Goal: Information Seeking & Learning: Compare options

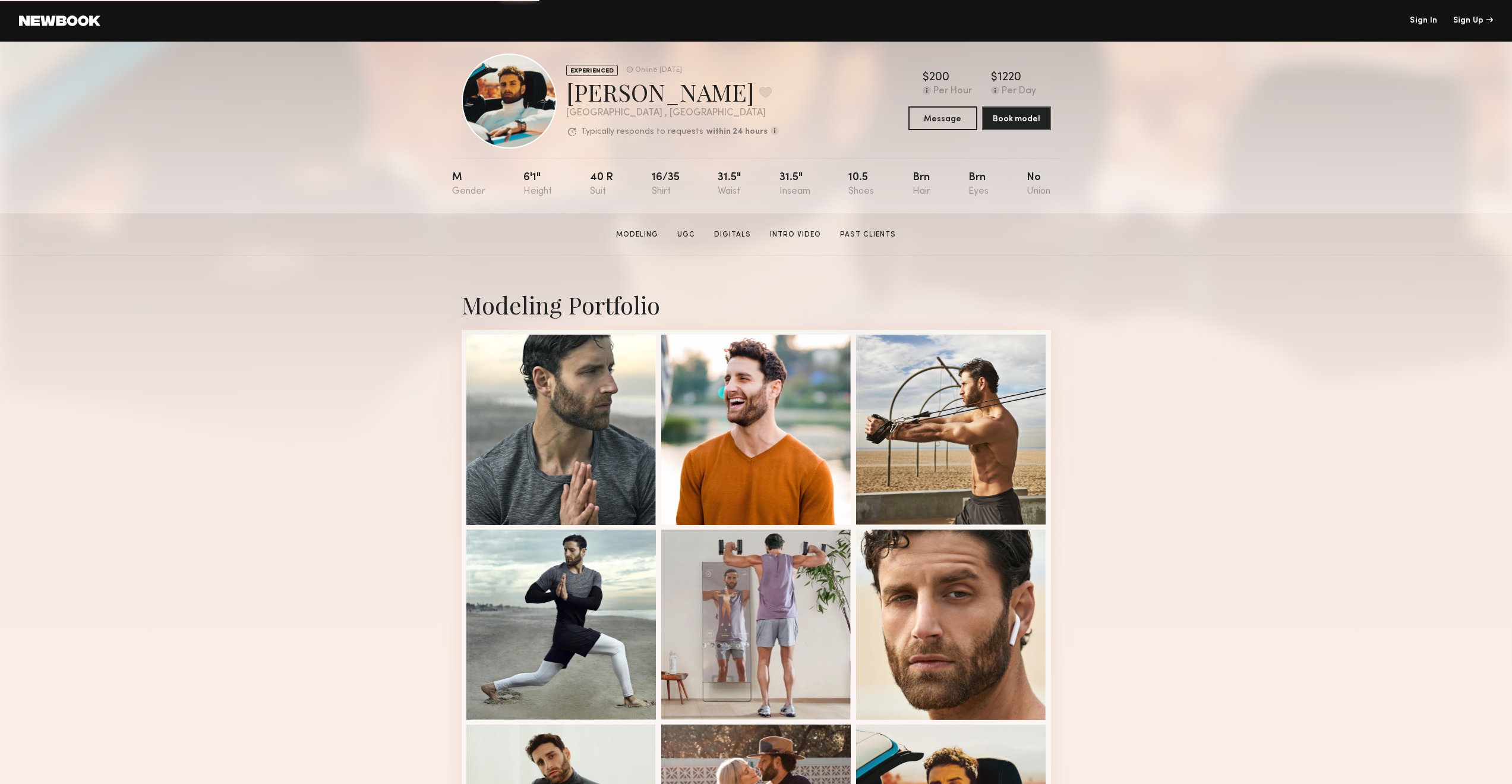
scroll to position [41, 0]
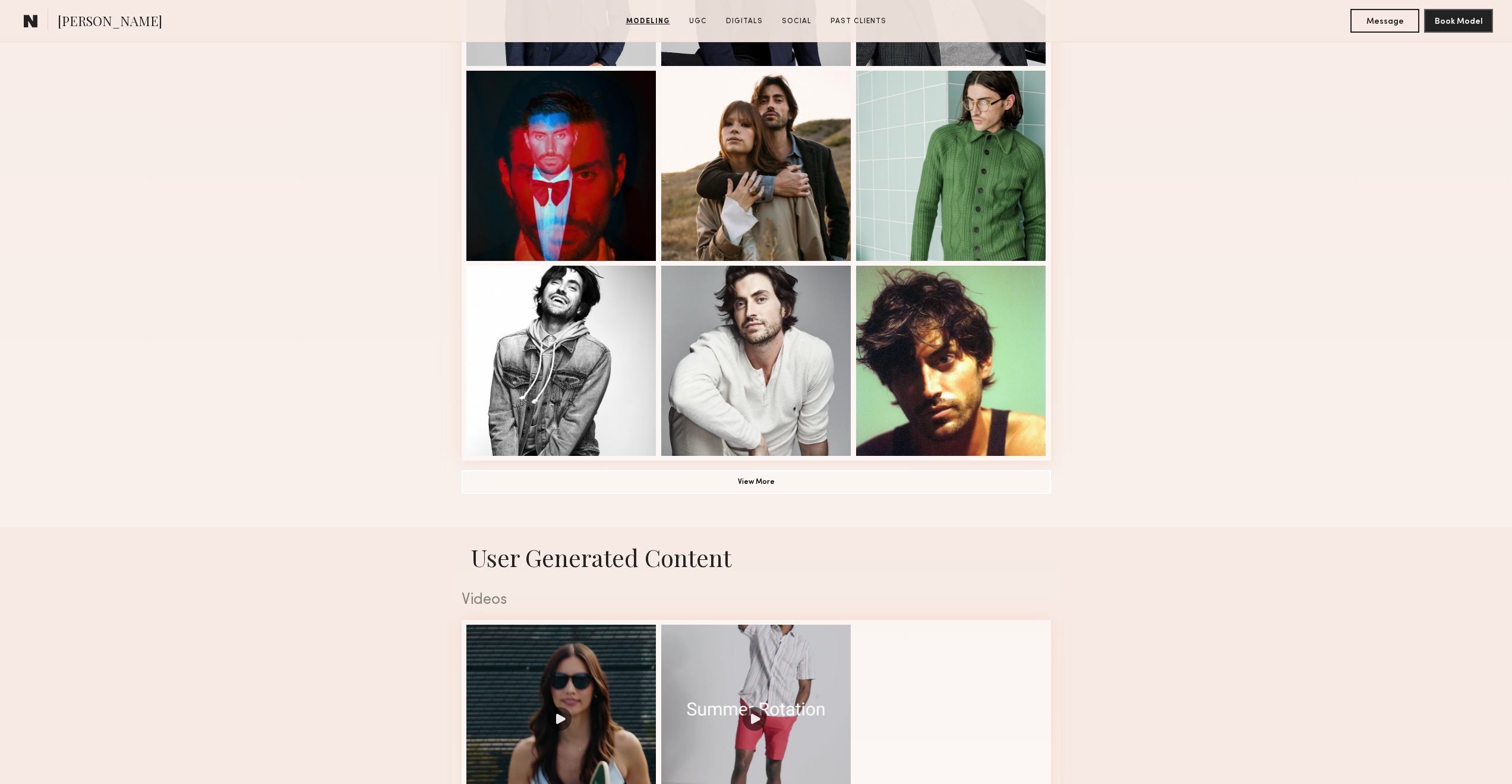
scroll to position [676, 0]
